Goal: Task Accomplishment & Management: Complete application form

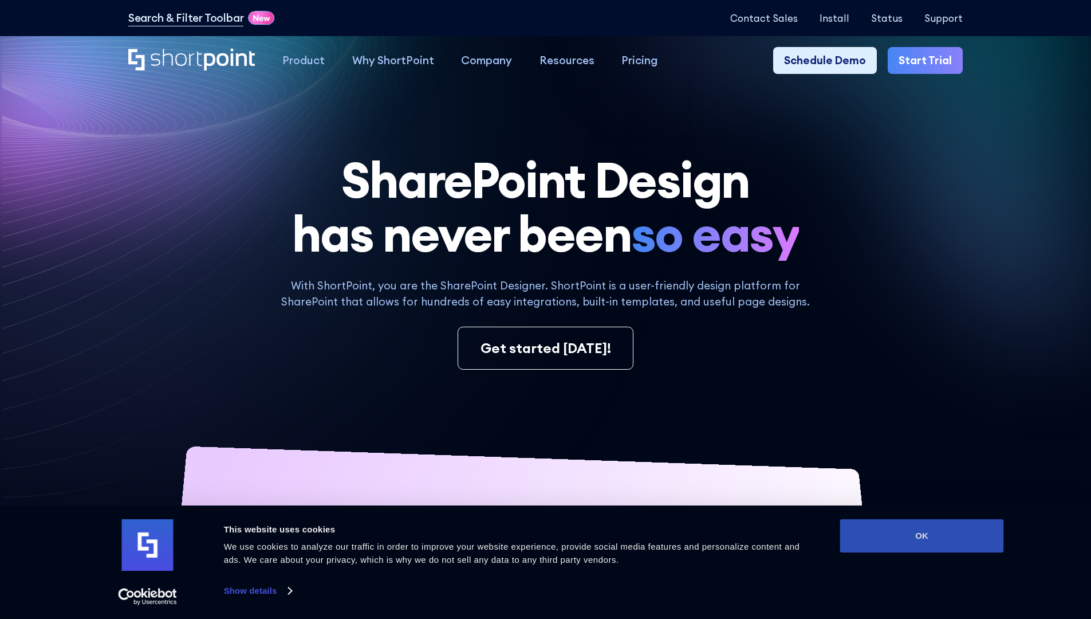
click at [922, 536] on button "OK" at bounding box center [922, 535] width 164 height 33
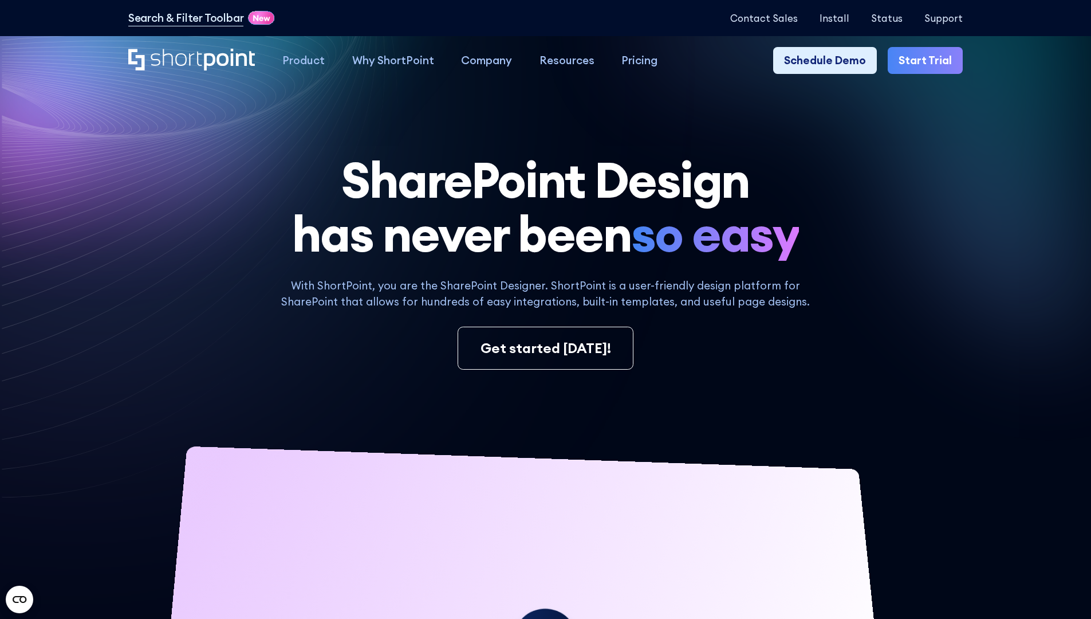
click at [929, 61] on link "Start Trial" at bounding box center [925, 60] width 75 height 27
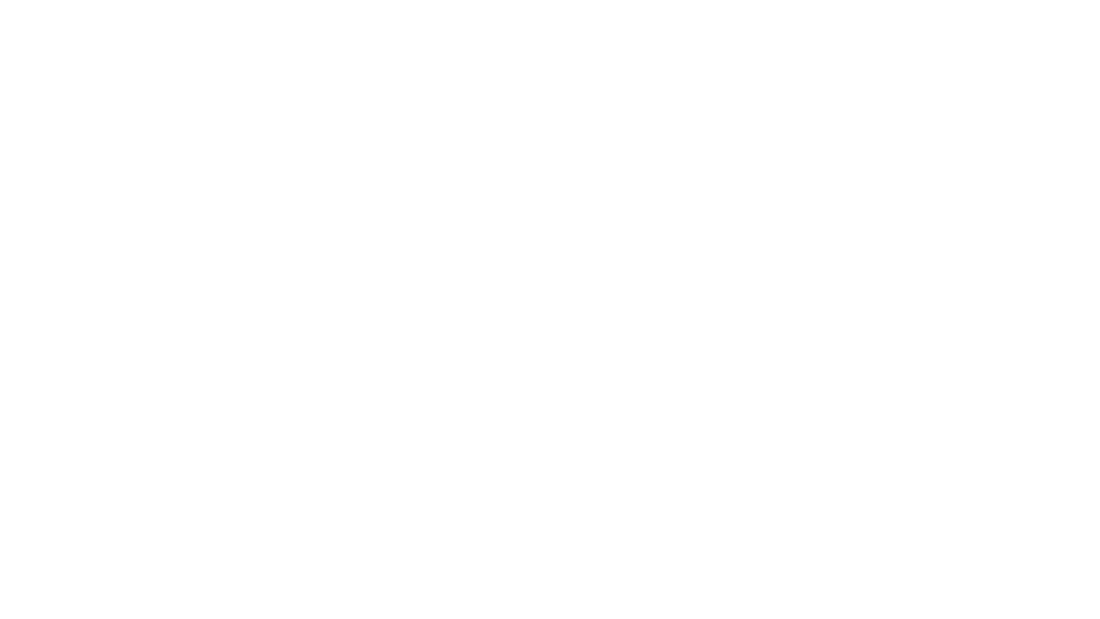
type input "Archebald"
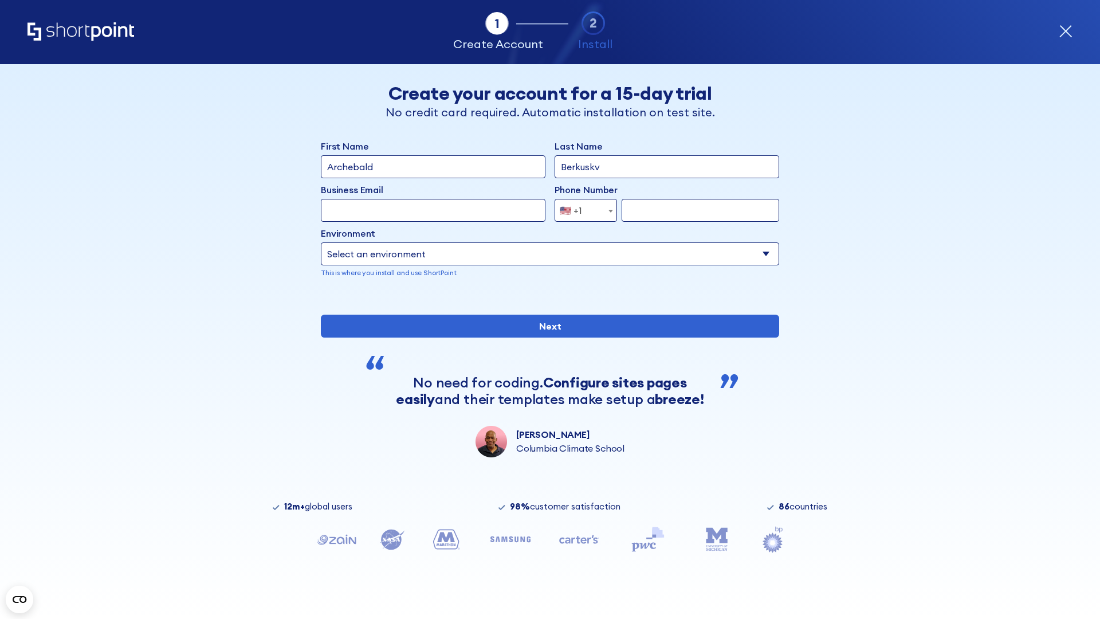
type input "Berkuskv"
type input "2125556789"
select select "Microsoft 365"
type input "2125556789"
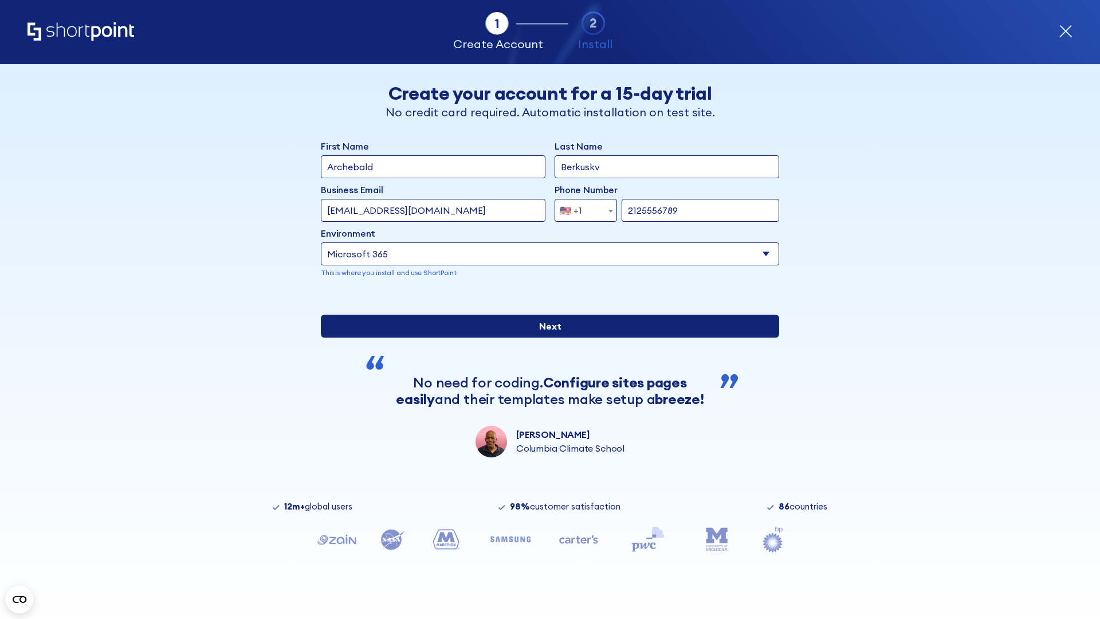
click at [545, 433] on div "First Name Archebald Last Name Berkuskv Business Email Invalid Email Address te…" at bounding box center [550, 298] width 458 height 318
click at [545, 337] on input "Next" at bounding box center [550, 325] width 458 height 23
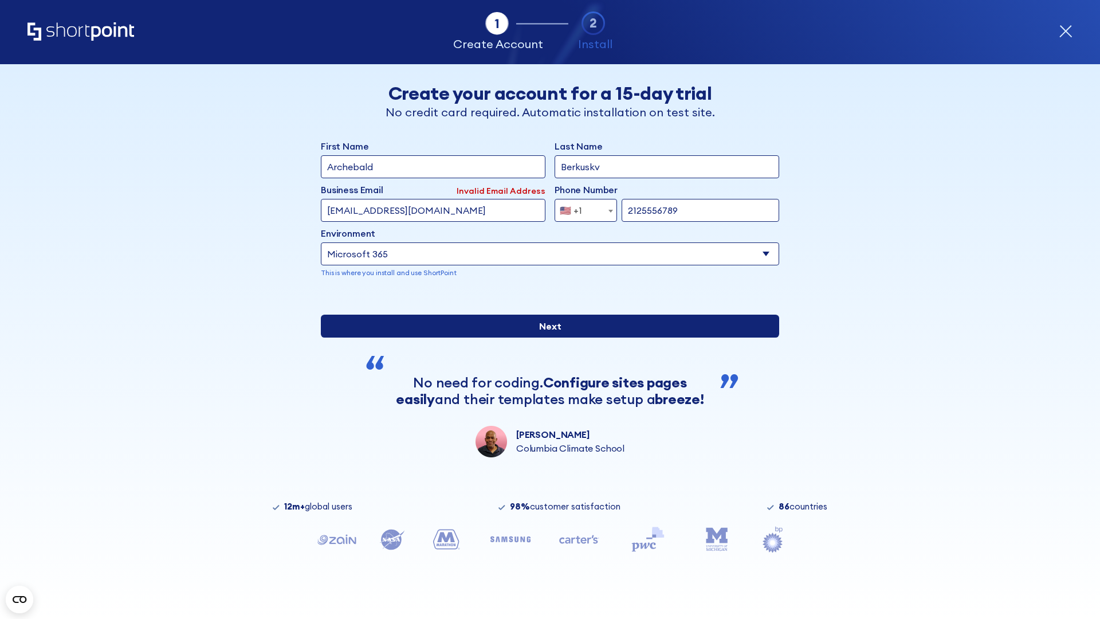
click at [545, 337] on input "Next" at bounding box center [550, 325] width 458 height 23
type input "test@shortpoint.com"
click at [545, 337] on input "Next" at bounding box center [550, 325] width 458 height 23
